Goal: Information Seeking & Learning: Learn about a topic

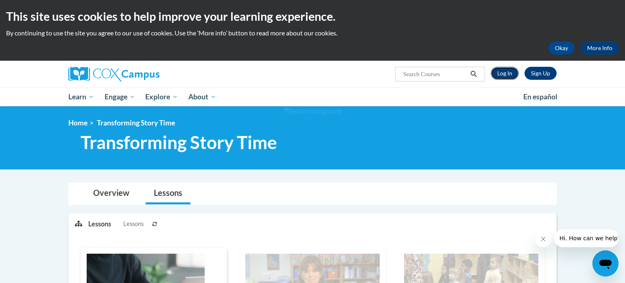
click at [499, 75] on link "Log In" at bounding box center [505, 73] width 28 height 13
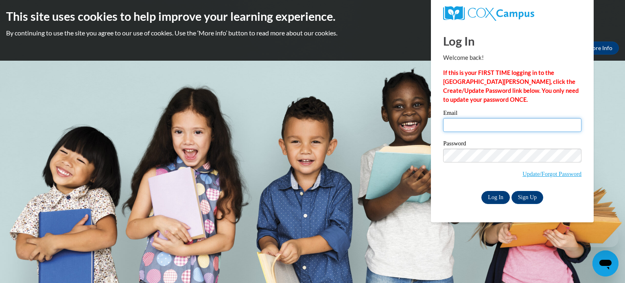
type input "jessica.willis@gc-k12.org"
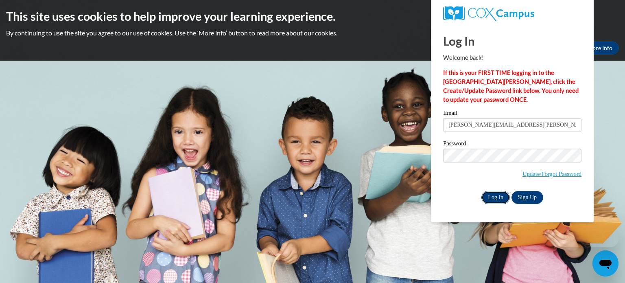
click at [489, 195] on input "Log In" at bounding box center [495, 197] width 28 height 13
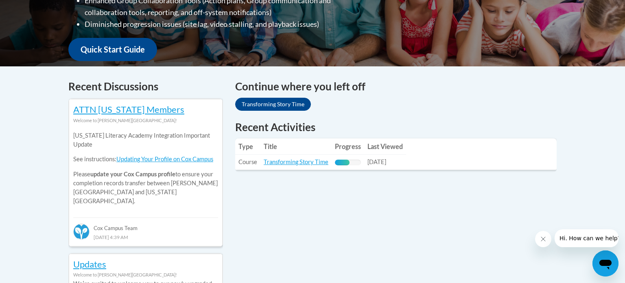
scroll to position [283, 0]
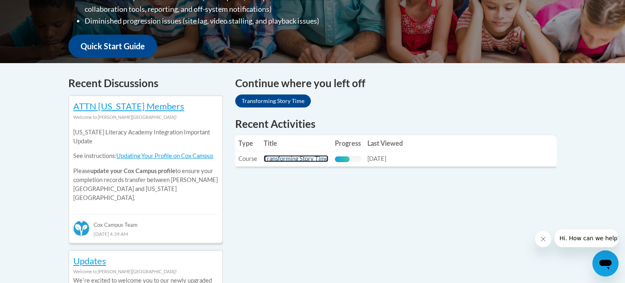
click at [312, 160] on link "Transforming Story Time" at bounding box center [296, 158] width 65 height 7
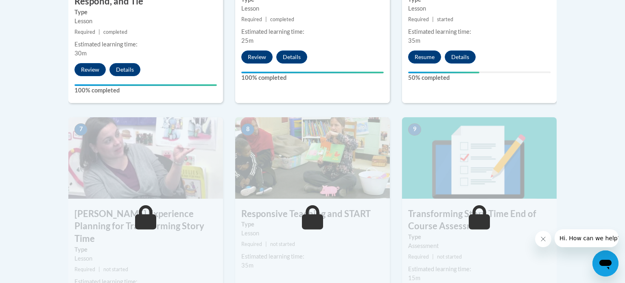
scroll to position [603, 0]
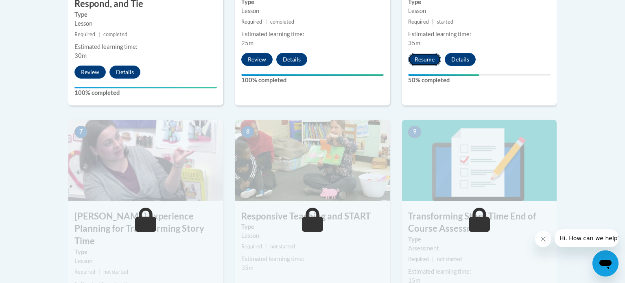
click at [432, 62] on button "Resume" at bounding box center [424, 59] width 33 height 13
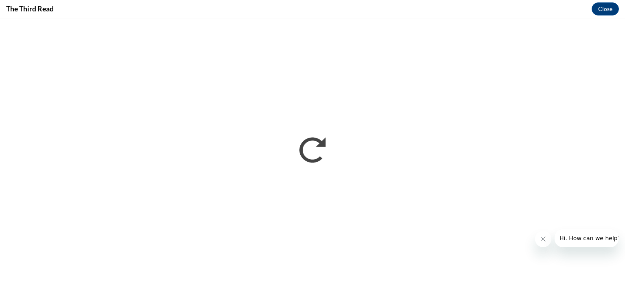
scroll to position [0, 0]
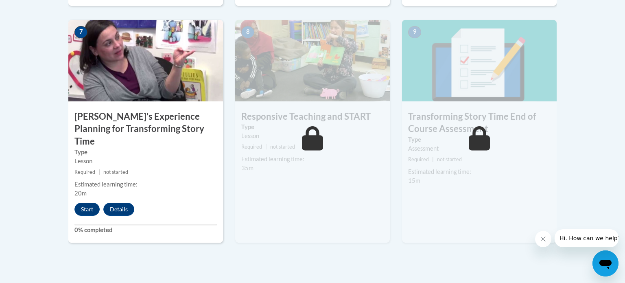
scroll to position [709, 0]
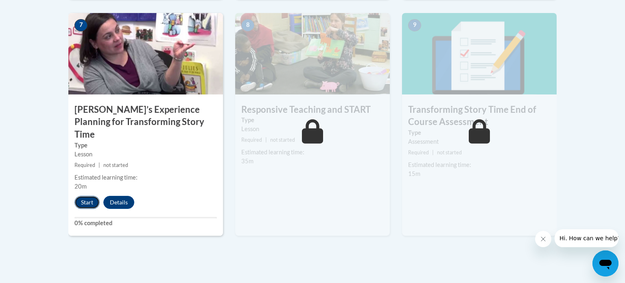
click at [81, 196] on button "Start" at bounding box center [86, 202] width 25 height 13
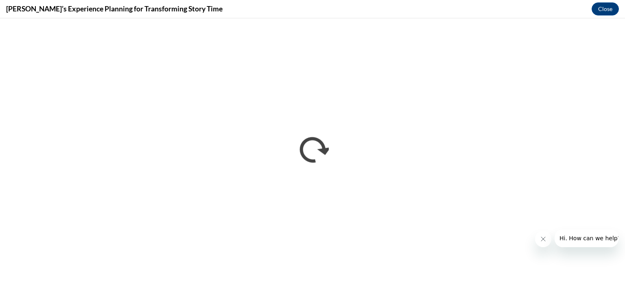
scroll to position [0, 0]
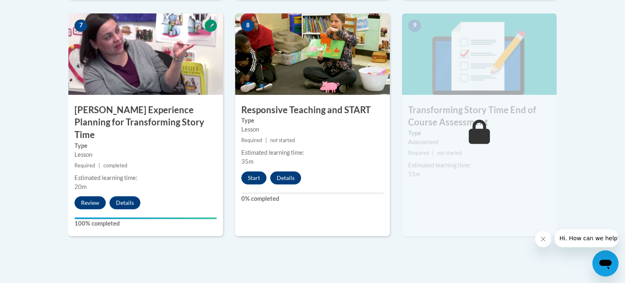
scroll to position [709, 0]
click at [254, 177] on button "Start" at bounding box center [253, 177] width 25 height 13
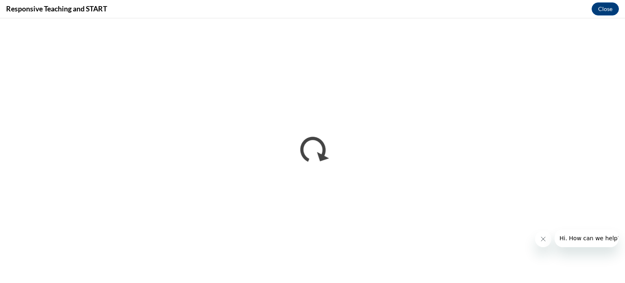
scroll to position [0, 0]
